Goal: Information Seeking & Learning: Learn about a topic

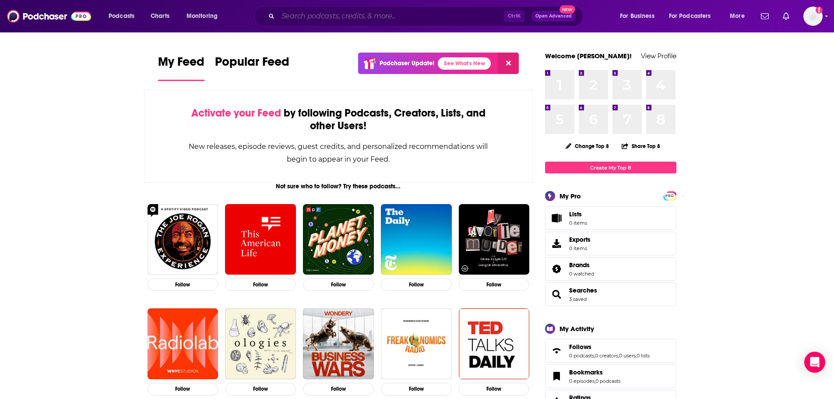
click at [332, 16] on input "Search podcasts, credits, & more..." at bounding box center [391, 16] width 226 height 14
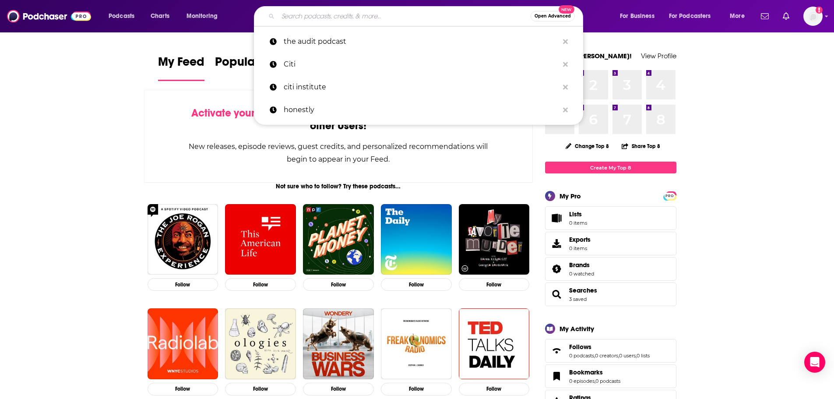
paste input "ACAMS – Financial Crime Matters"
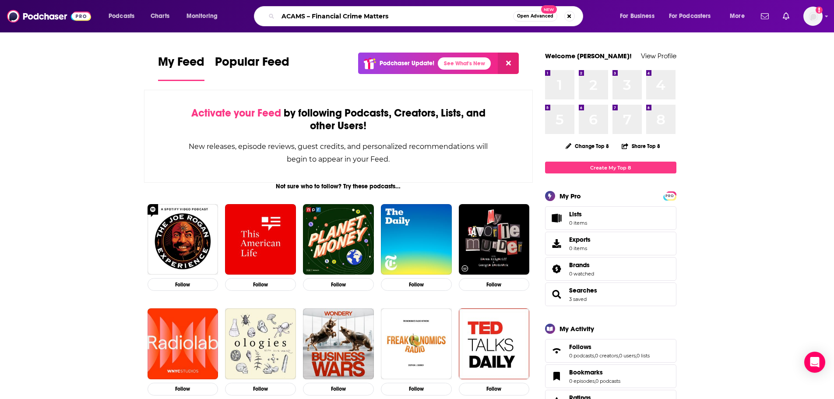
type input "ACAMS – Financial Crime Matters"
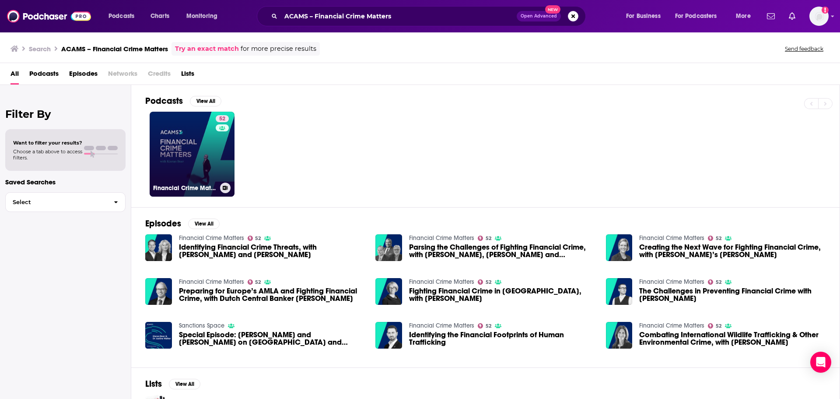
click at [222, 166] on div "52" at bounding box center [223, 148] width 15 height 67
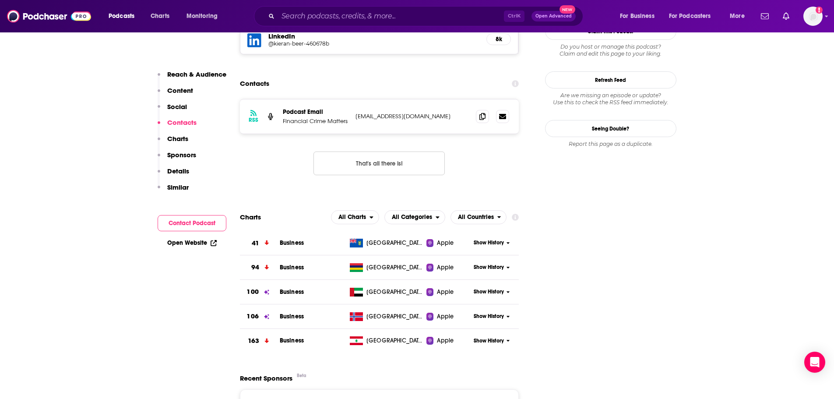
scroll to position [832, 0]
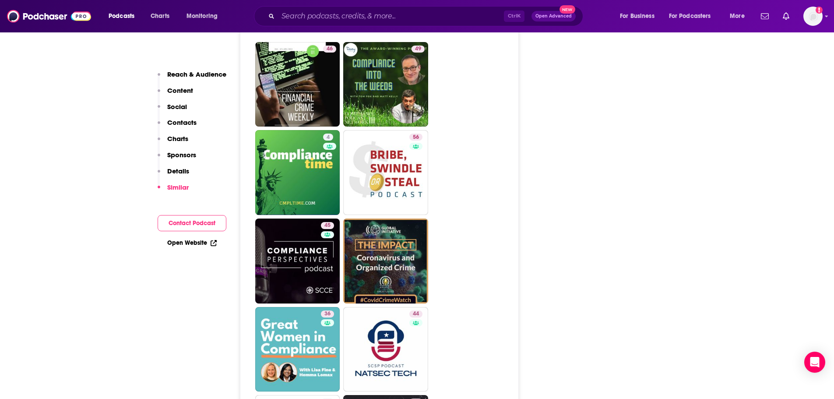
scroll to position [1663, 0]
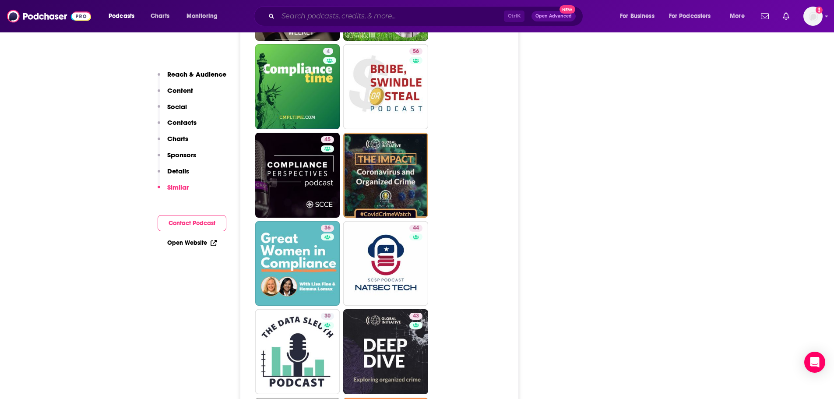
click at [311, 17] on input "Search podcasts, credits, & more..." at bounding box center [391, 16] width 226 height 14
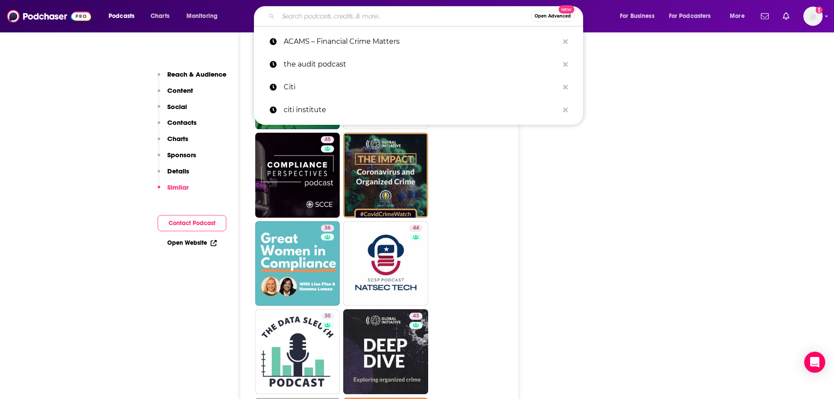
paste input "RUSI – Financial Crime Insights"
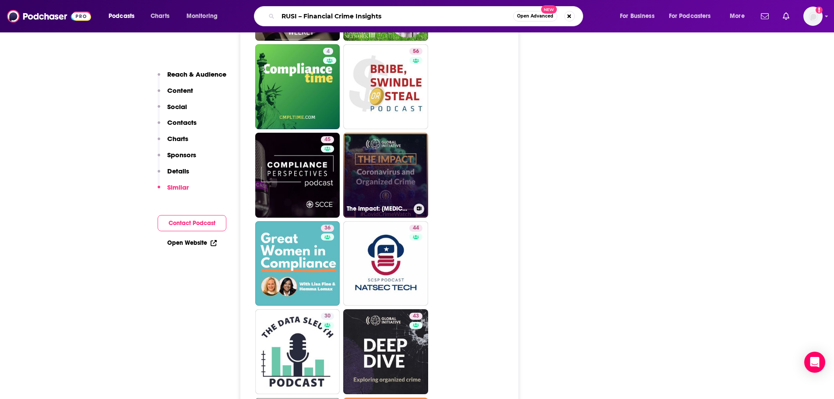
type input "RUSI – Financial Crime Insights"
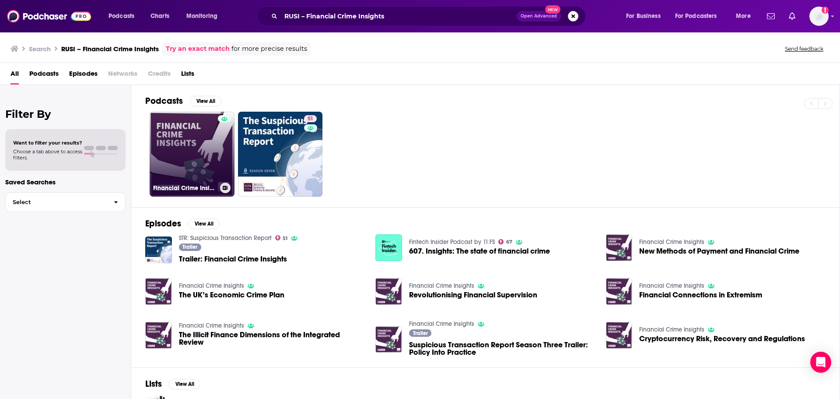
click at [176, 146] on link "Financial Crime Insights" at bounding box center [192, 154] width 85 height 85
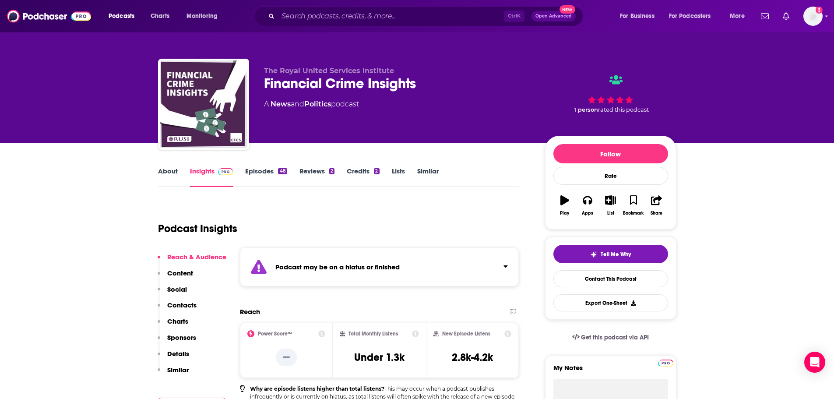
click at [273, 169] on link "Episodes 48" at bounding box center [266, 177] width 42 height 20
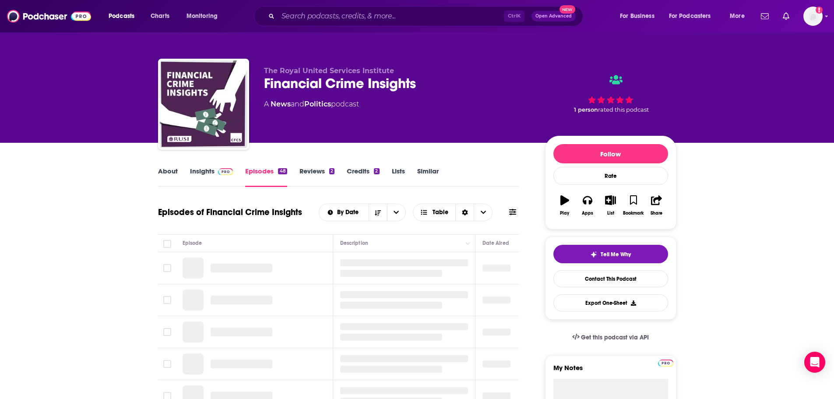
scroll to position [44, 0]
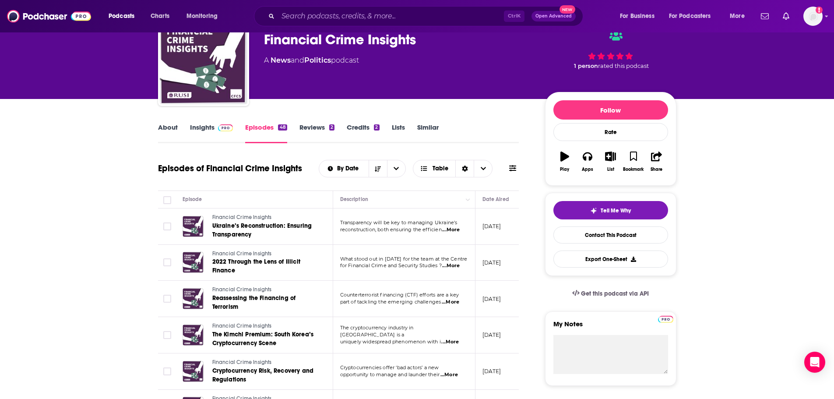
click at [460, 232] on span "...More" at bounding box center [451, 229] width 18 height 7
click at [456, 303] on span "...More" at bounding box center [451, 302] width 18 height 7
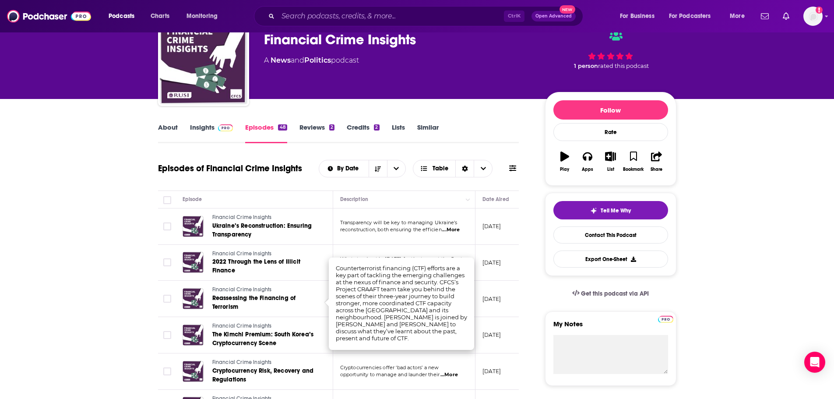
click at [440, 237] on td "Transparency will be key to managing Ukraine's reconstruction, both ensuring th…" at bounding box center [404, 226] width 142 height 36
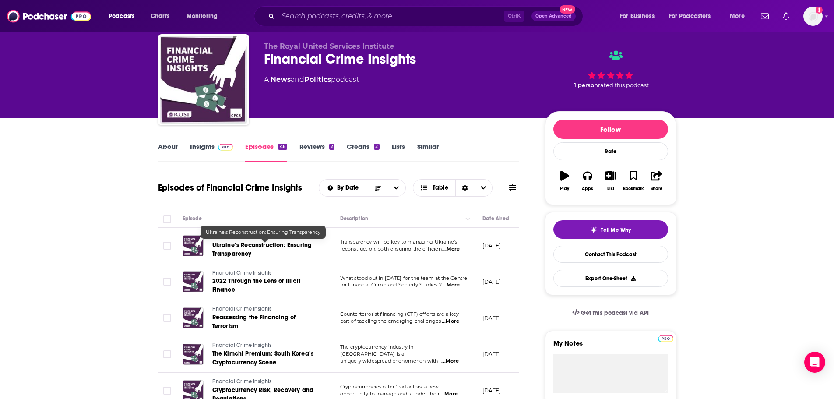
scroll to position [0, 0]
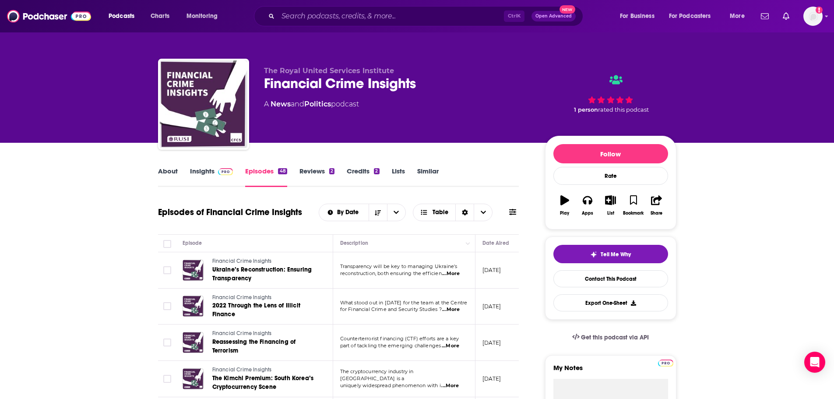
click at [405, 79] on div "Financial Crime Insights" at bounding box center [397, 83] width 267 height 17
drag, startPoint x: 422, startPoint y: 84, endPoint x: 258, endPoint y: 83, distance: 164.1
click at [258, 83] on div "The Royal United Services Institute Financial Crime Insights A News and Politic…" at bounding box center [417, 106] width 518 height 95
copy h2 "Financial Crime Insights"
click at [208, 170] on link "Insights" at bounding box center [211, 177] width 43 height 20
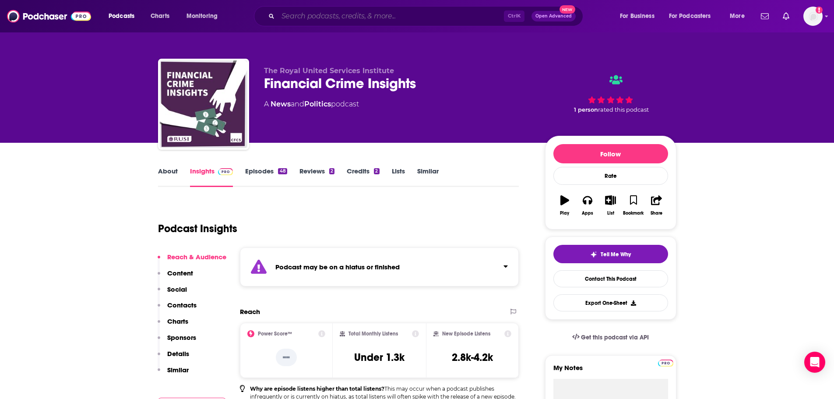
click at [322, 12] on input "Search podcasts, credits, & more..." at bounding box center [391, 16] width 226 height 14
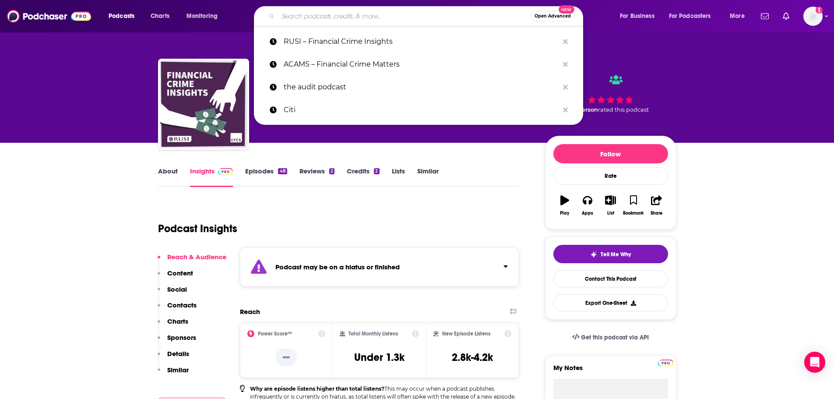
paste input "The KYC Talkshow"
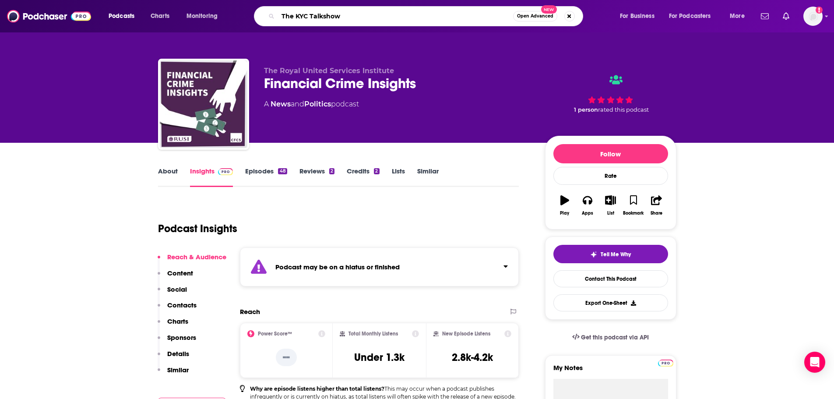
type input "The KYC Talkshow"
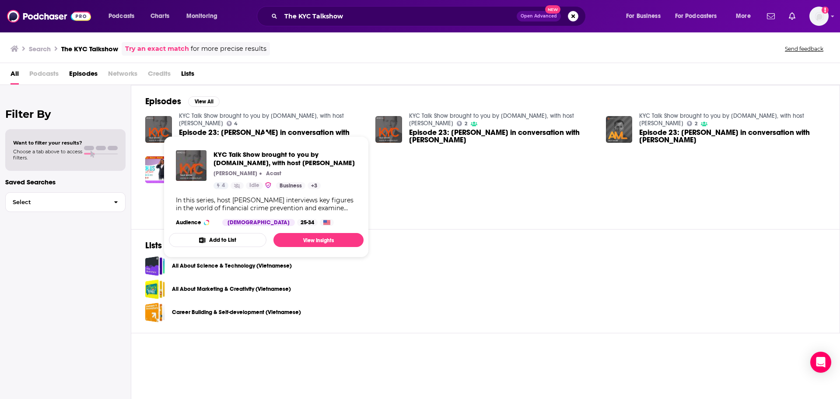
click at [183, 113] on link "KYC Talk Show brought to you by [DOMAIN_NAME], with host [PERSON_NAME]" at bounding box center [261, 119] width 165 height 15
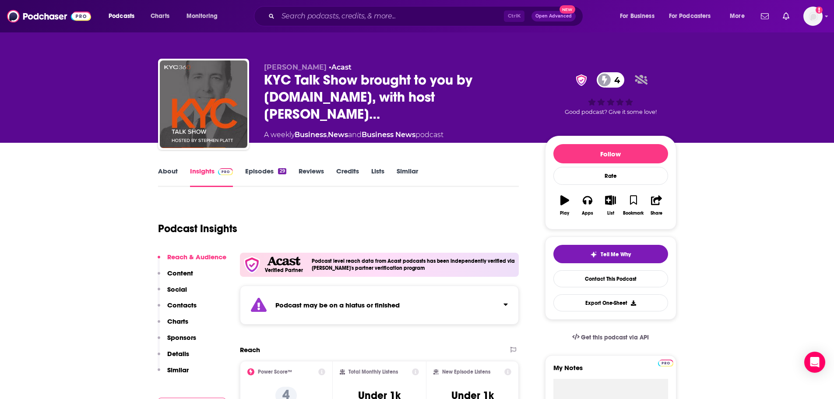
click at [158, 176] on link "About" at bounding box center [168, 177] width 20 height 20
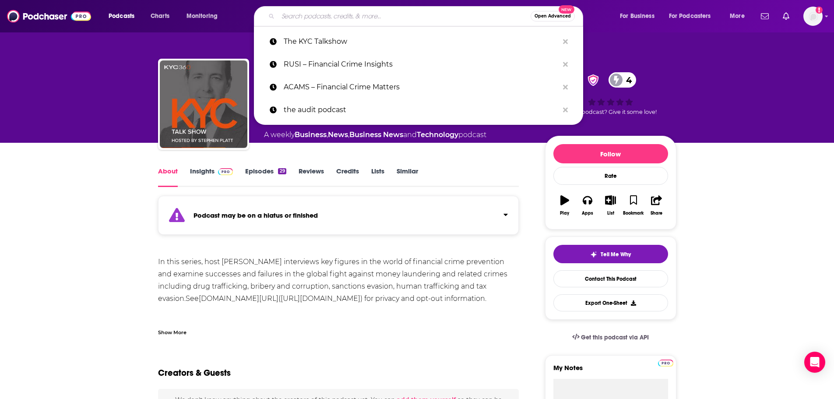
click at [322, 14] on input "Search podcasts, credits, & more..." at bounding box center [404, 16] width 253 height 14
paste input "Framing Money Laundering"
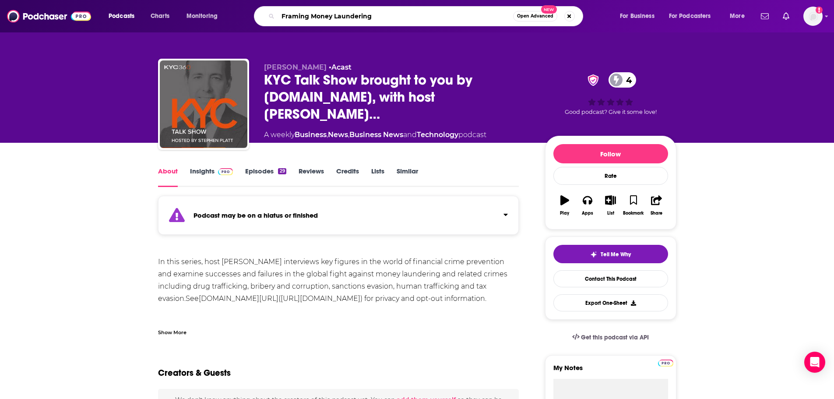
type input "Framing Money Laundering"
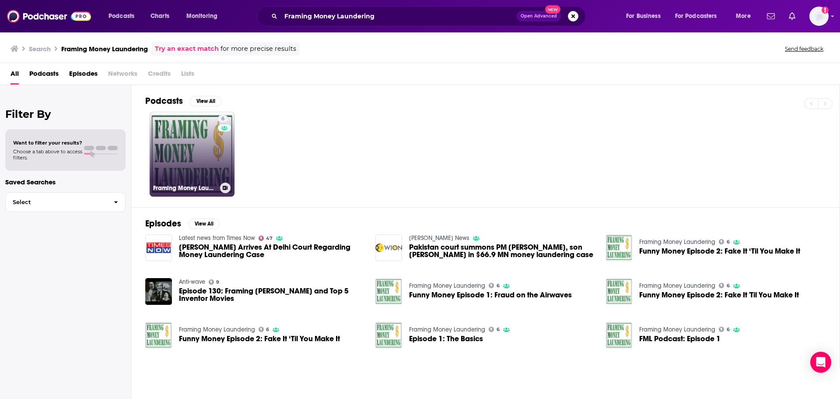
click at [192, 170] on link "6 Framing Money Laundering" at bounding box center [192, 154] width 85 height 85
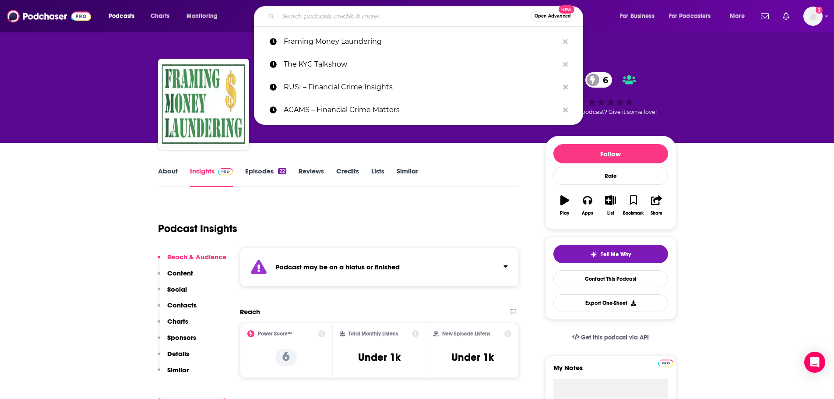
click at [322, 22] on input "Search podcasts, credits, & more..." at bounding box center [404, 16] width 253 height 14
paste input "AML Conversations"
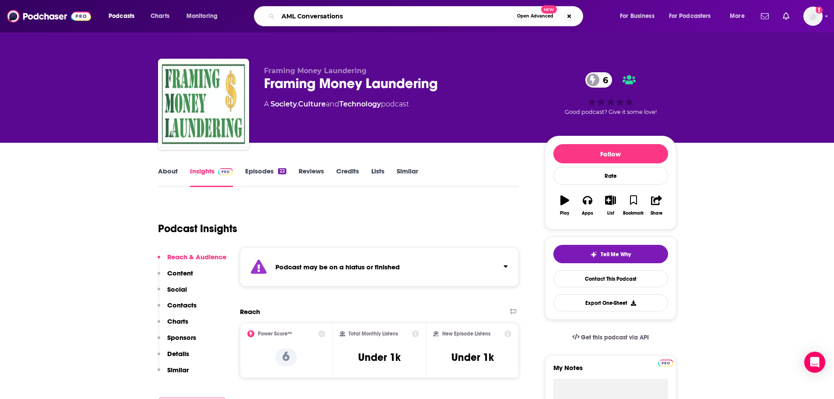
type input "AML Conversations"
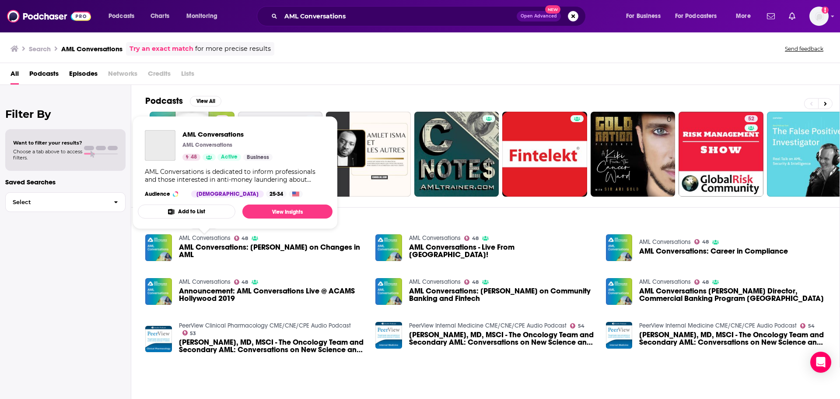
click at [212, 242] on link "AML Conversations" at bounding box center [205, 237] width 52 height 7
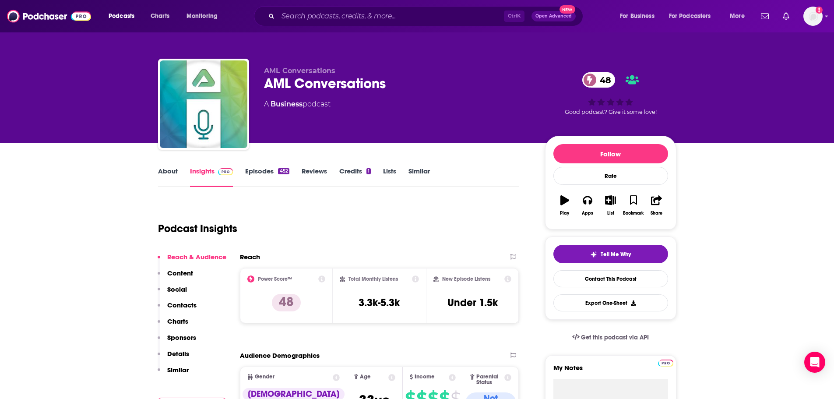
click at [318, 278] on icon at bounding box center [321, 278] width 7 height 7
click at [452, 238] on div "Podcast Insights" at bounding box center [335, 223] width 354 height 45
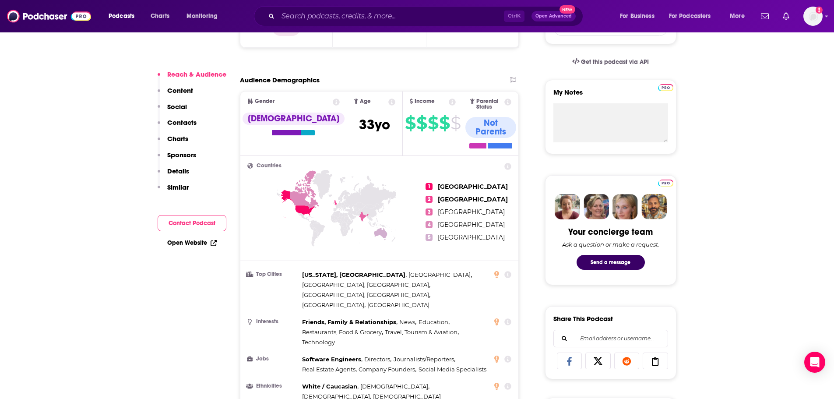
scroll to position [306, 0]
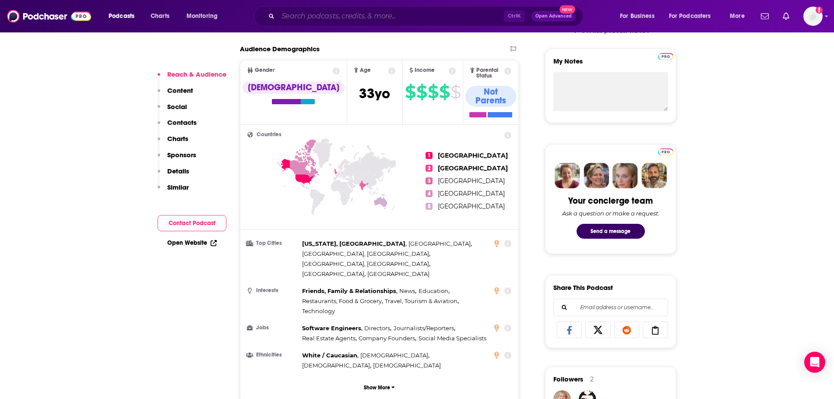
click at [383, 14] on input "Search podcasts, credits, & more..." at bounding box center [391, 16] width 226 height 14
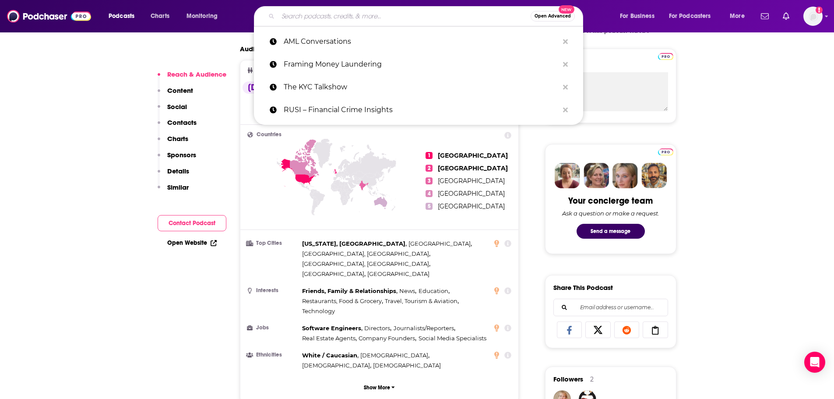
paste input "The Dark Money Files"
type input "The Dark Money Files"
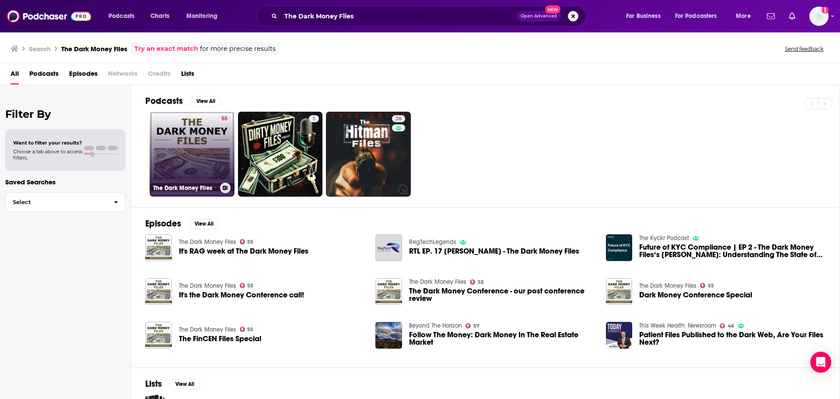
click at [187, 154] on link "55 The Dark Money Files" at bounding box center [192, 154] width 85 height 85
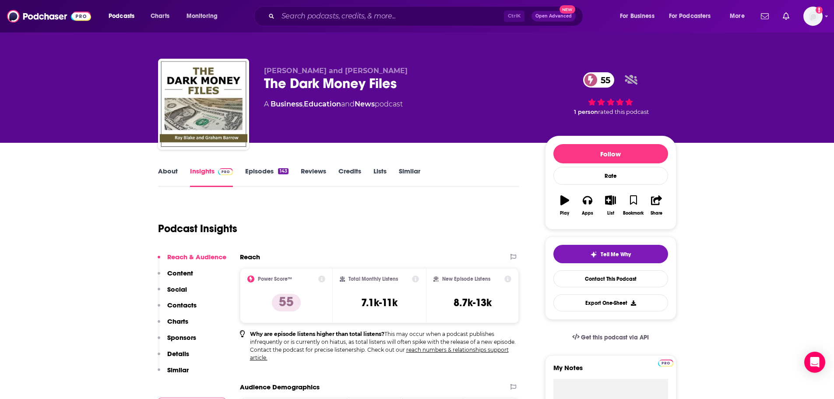
click at [325, 277] on icon at bounding box center [321, 278] width 7 height 7
click at [299, 315] on div "Power Score™ 55" at bounding box center [286, 295] width 78 height 40
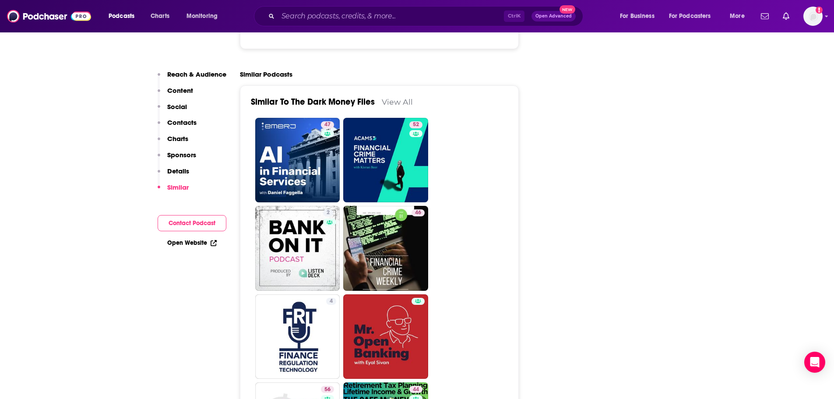
scroll to position [1357, 0]
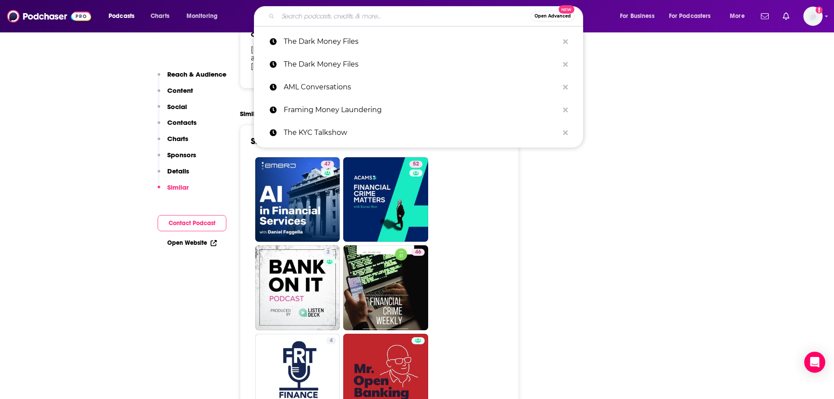
click at [332, 11] on input "Search podcasts, credits, & more..." at bounding box center [404, 16] width 253 height 14
paste input "TRM Talks"
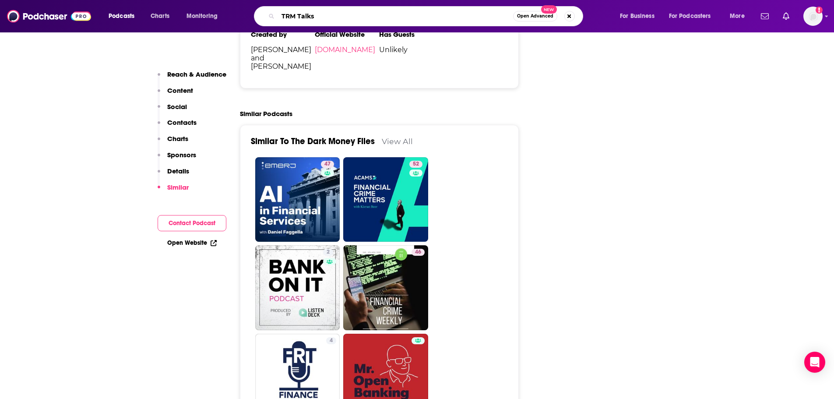
type input "TRM Talks"
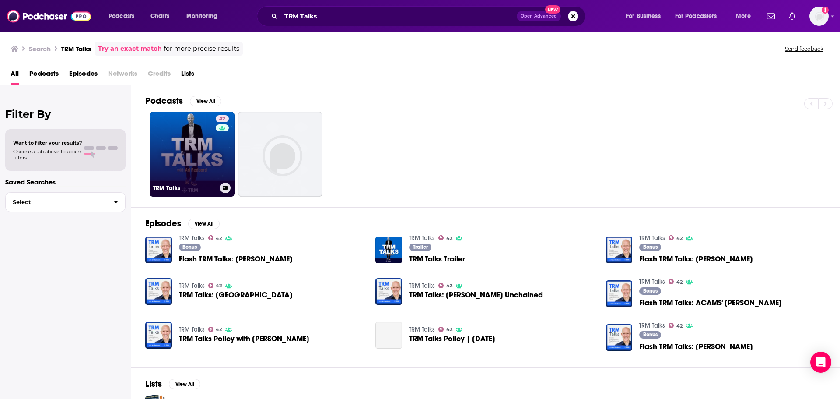
click at [204, 167] on link "42 TRM Talks" at bounding box center [192, 154] width 85 height 85
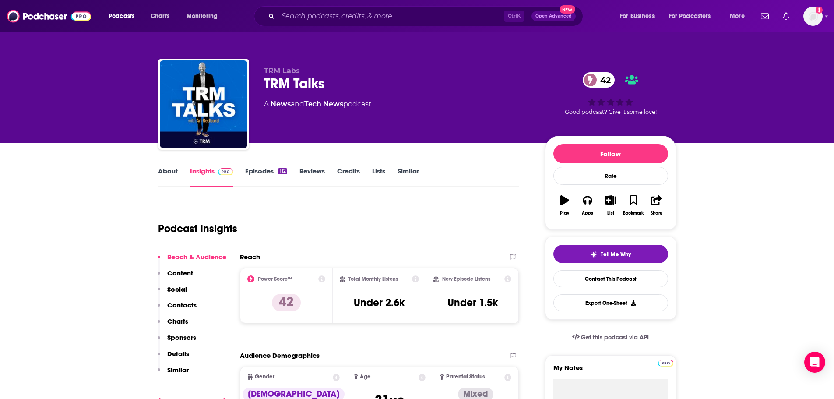
click at [325, 3] on div "Podcasts Charts Monitoring Ctrl K Open Advanced New For Business For Podcasters…" at bounding box center [417, 16] width 834 height 32
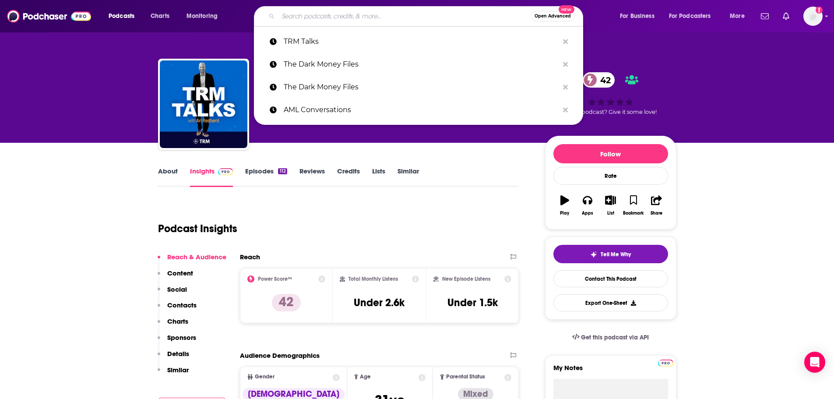
click at [321, 16] on input "Search podcasts, credits, & more..." at bounding box center [404, 16] width 253 height 14
paste input "404 Media"
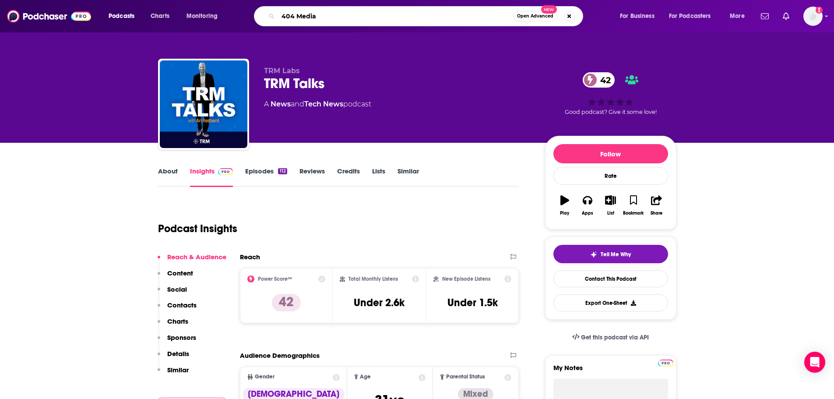
type input "404 Media"
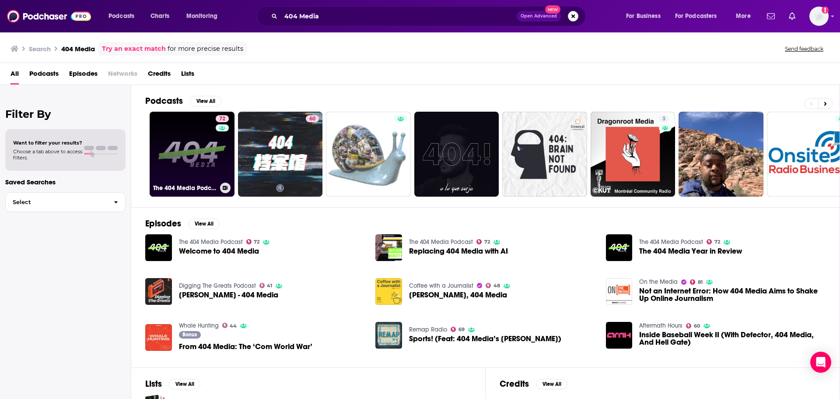
click at [194, 158] on link "72 The 404 Media Podcast" at bounding box center [192, 154] width 85 height 85
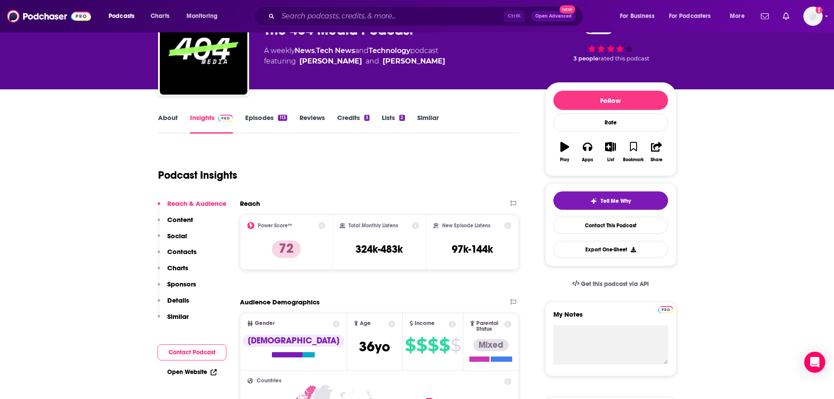
scroll to position [88, 0]
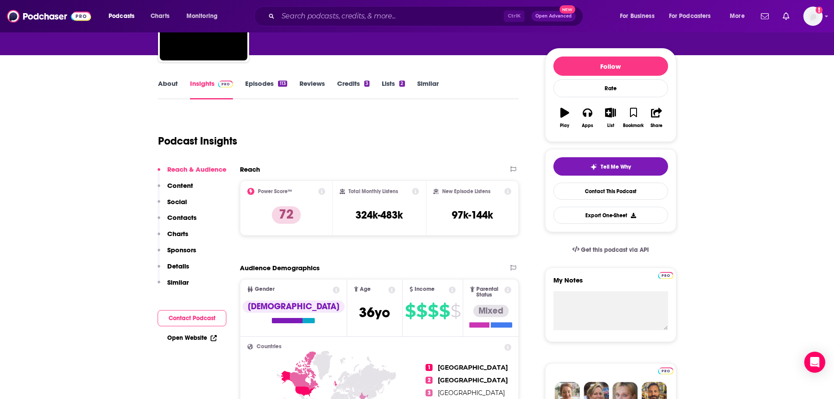
click at [323, 190] on icon at bounding box center [321, 191] width 7 height 7
click at [449, 169] on div "Reach" at bounding box center [370, 169] width 261 height 8
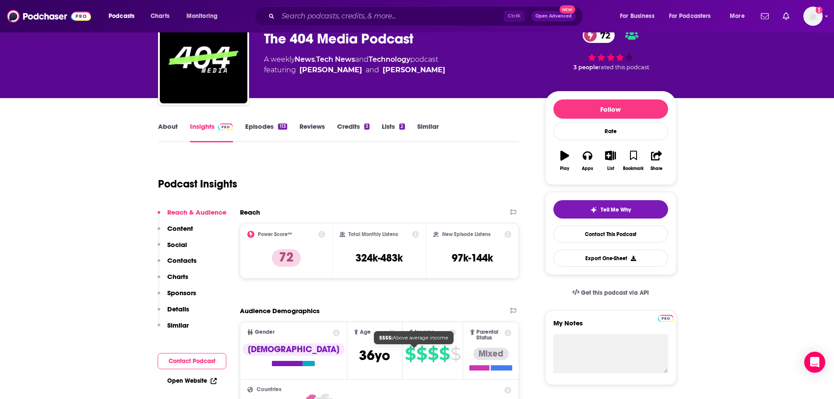
scroll to position [44, 0]
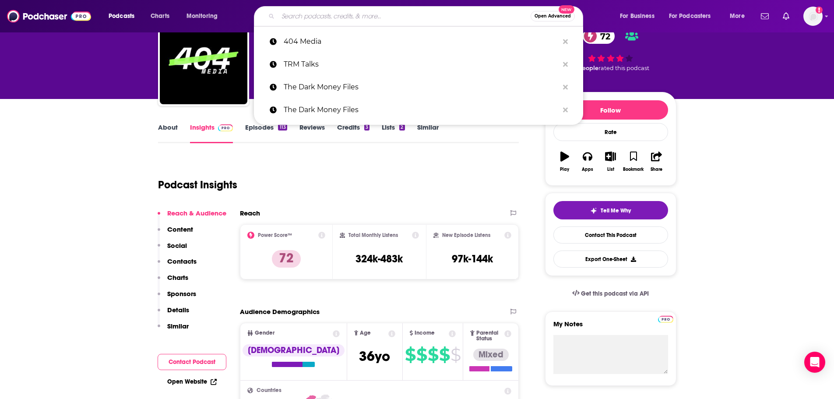
click at [349, 23] on input "Search podcasts, credits, & more..." at bounding box center [404, 16] width 253 height 14
paste input "On the Record"
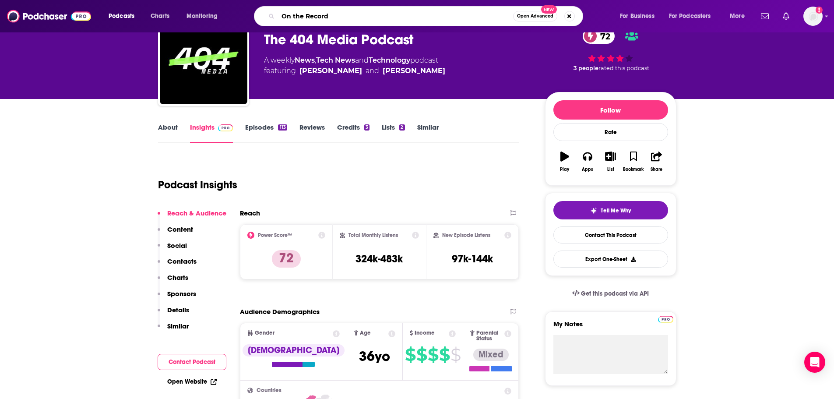
type input "On the Record"
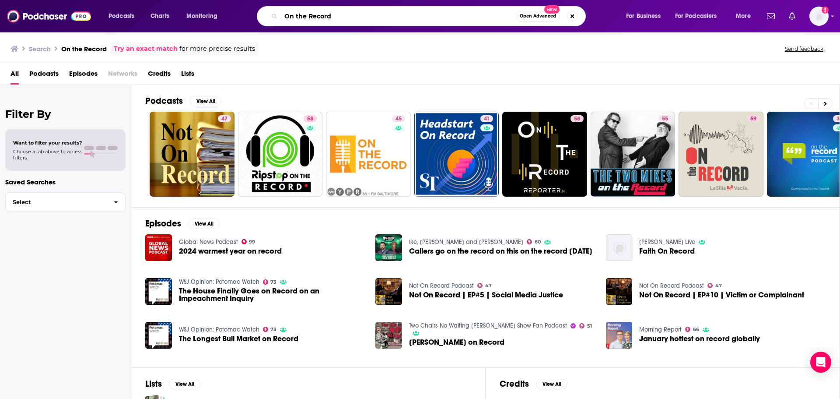
drag, startPoint x: 334, startPoint y: 15, endPoint x: 267, endPoint y: 16, distance: 66.5
click at [267, 16] on div "On the Record Open Advanced New" at bounding box center [421, 16] width 329 height 20
type input "acquired"
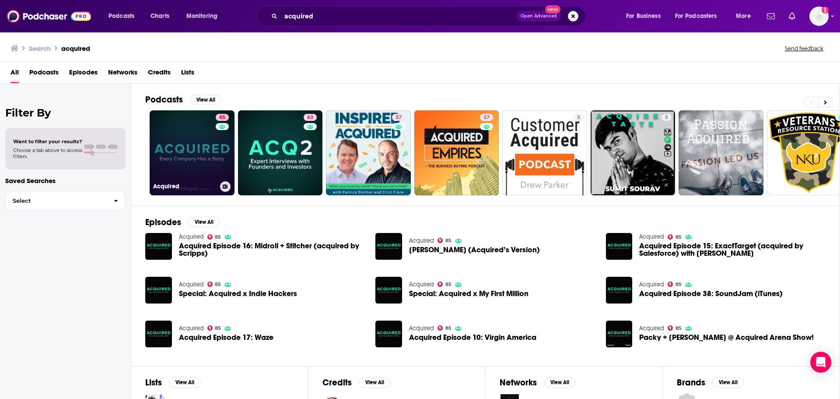
click at [199, 179] on link "85 Acquired" at bounding box center [192, 152] width 85 height 85
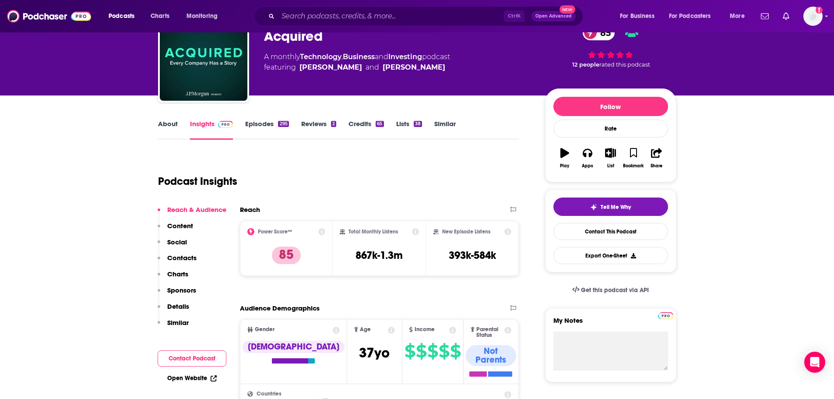
scroll to position [44, 0]
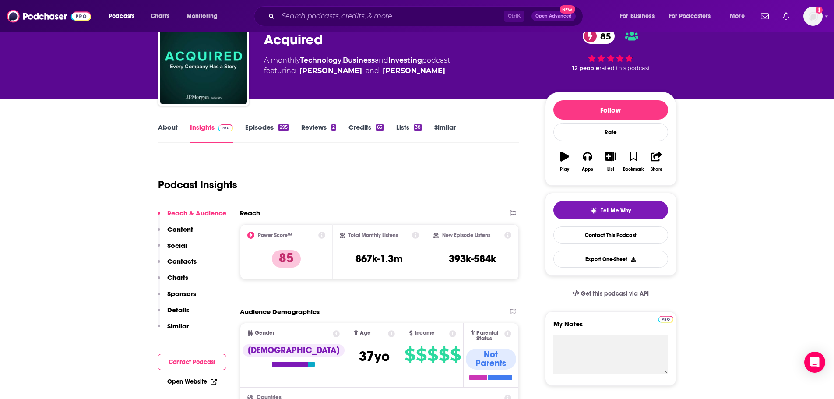
click at [311, 132] on link "Reviews 2" at bounding box center [318, 133] width 35 height 20
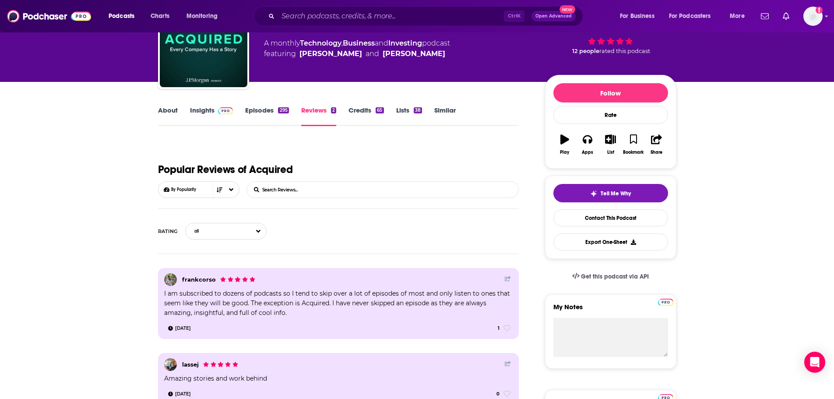
scroll to position [175, 0]
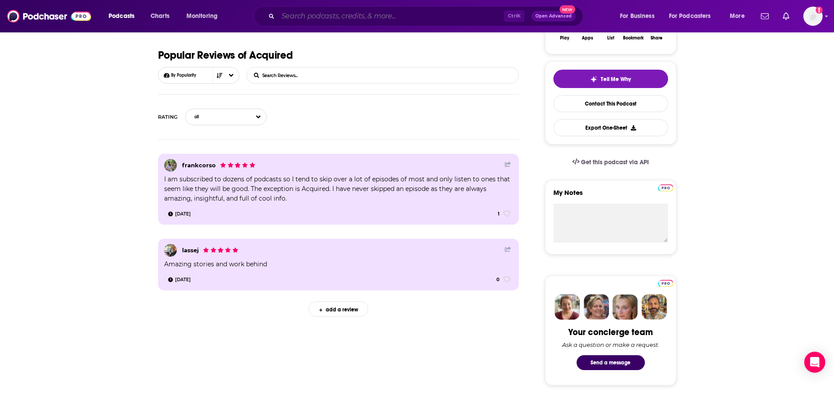
click at [325, 18] on input "Search podcasts, credits, & more..." at bounding box center [391, 16] width 226 height 14
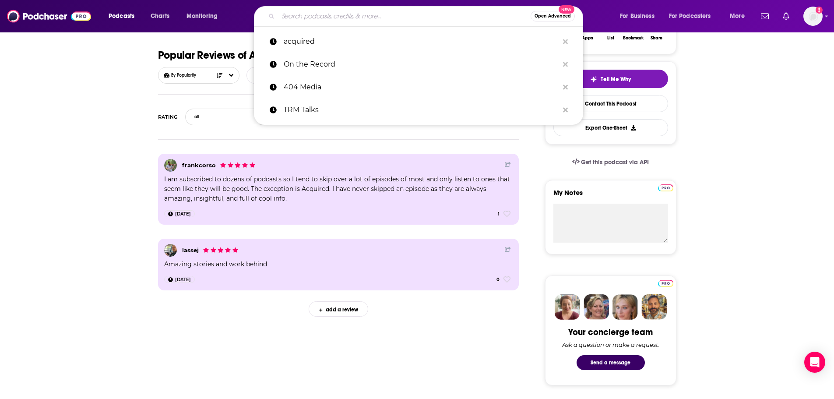
paste input "404 Media"
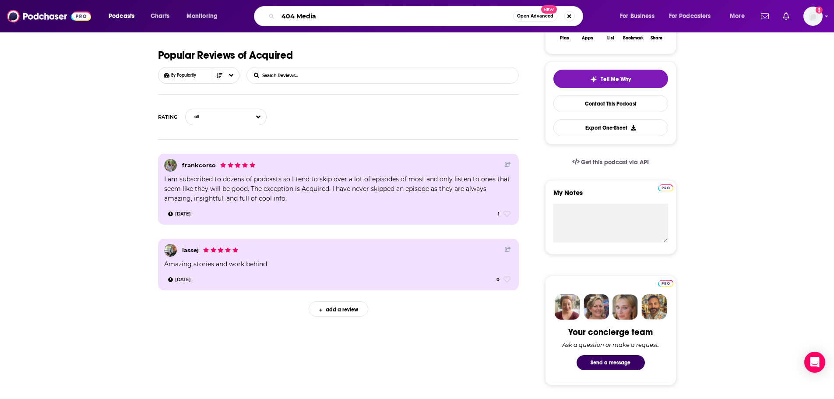
type input "404 Media"
click at [492, 21] on input "404 Media" at bounding box center [395, 16] width 235 height 14
